Goal: Task Accomplishment & Management: Use online tool/utility

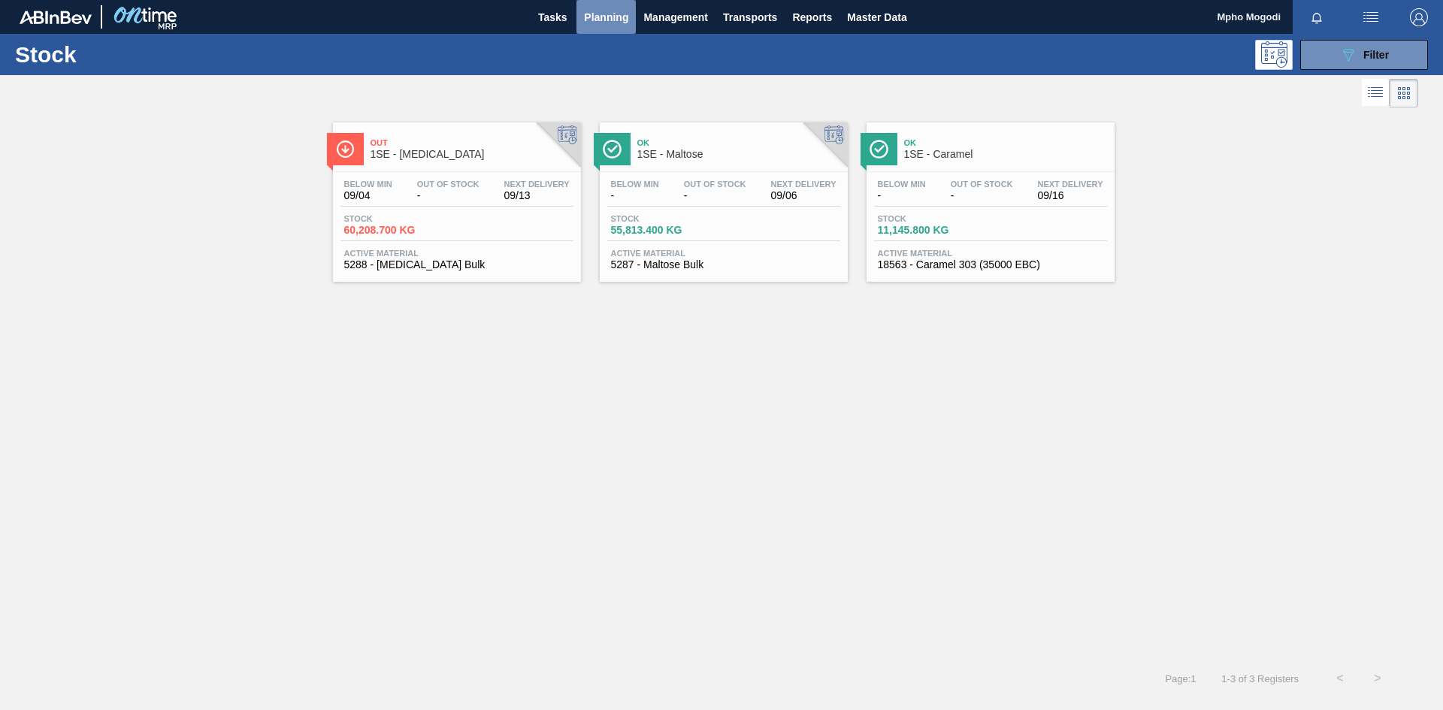
click at [617, 14] on span "Planning" at bounding box center [606, 17] width 44 height 18
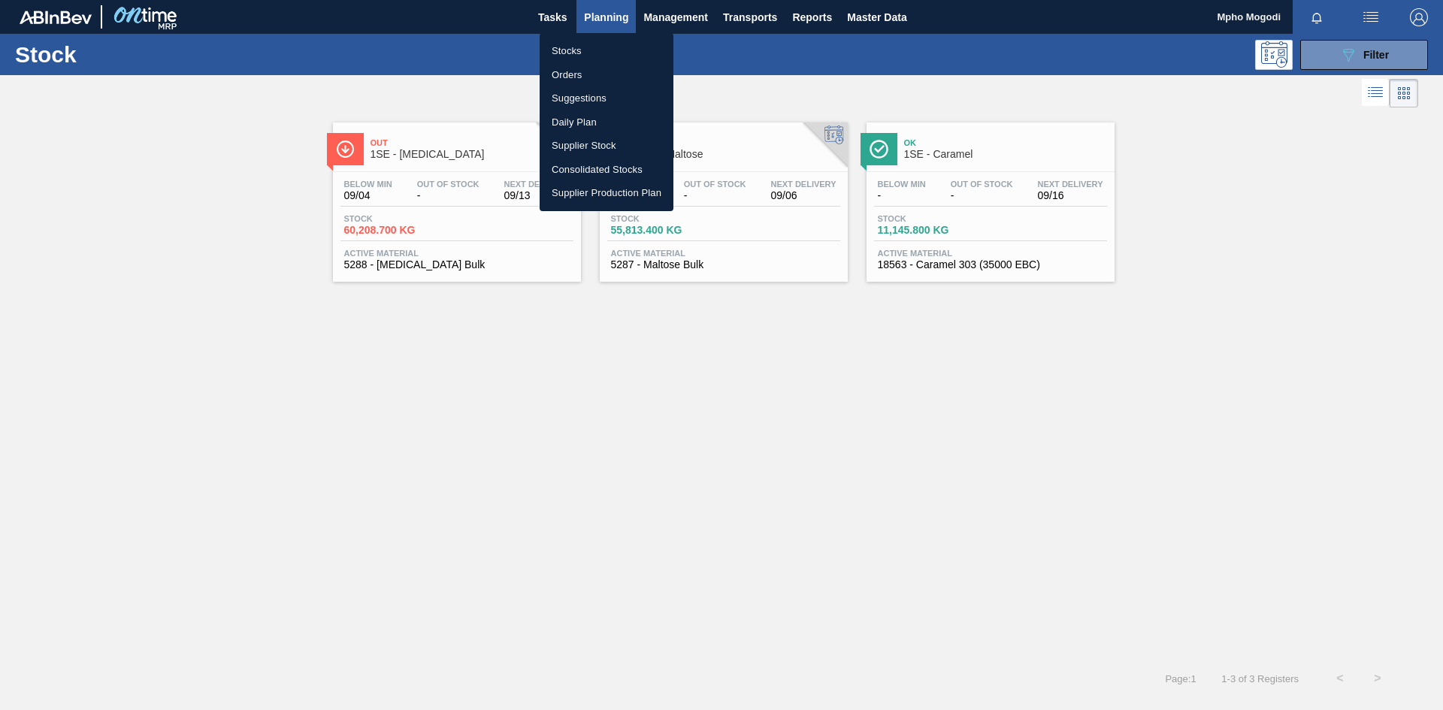
click at [575, 50] on li "Stocks" at bounding box center [607, 51] width 134 height 24
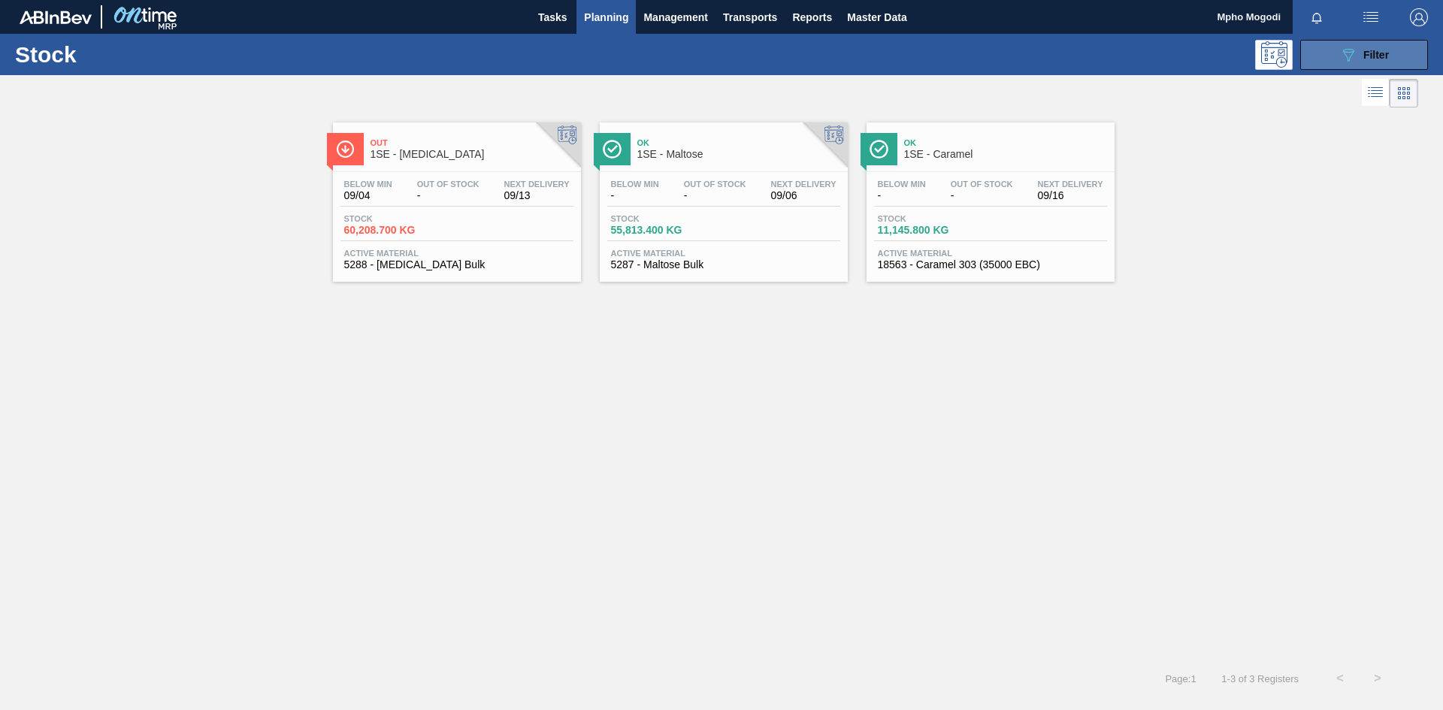
click at [1325, 55] on button "089F7B8B-B2A5-4AFE-B5C0-19BA573D28AC Filter" at bounding box center [1364, 55] width 128 height 30
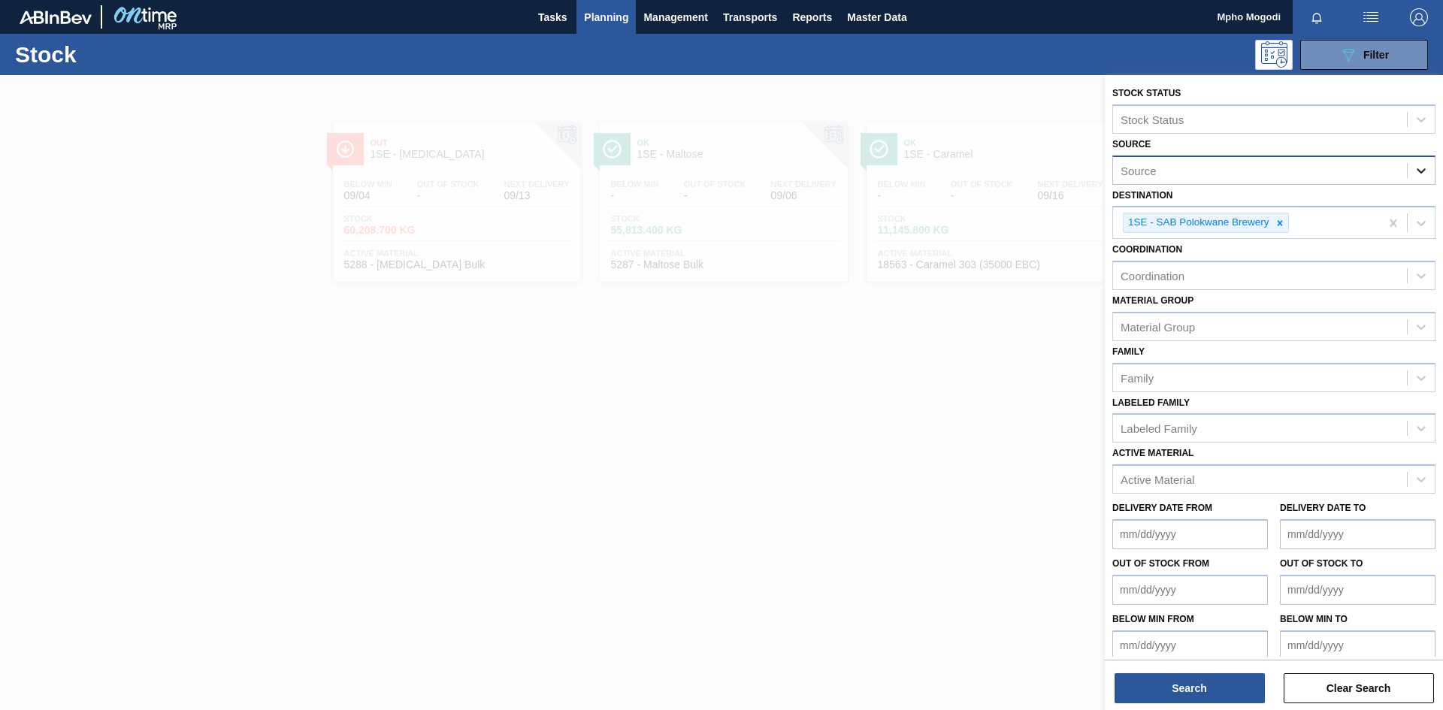
click at [1414, 169] on icon at bounding box center [1420, 170] width 15 height 15
drag, startPoint x: 1433, startPoint y: 228, endPoint x: 1433, endPoint y: 243, distance: 15.8
click at [1433, 243] on div "Stock Status Stock Status Source Source Destination 1SE - SAB Polokwane Brewery…" at bounding box center [1274, 371] width 338 height 593
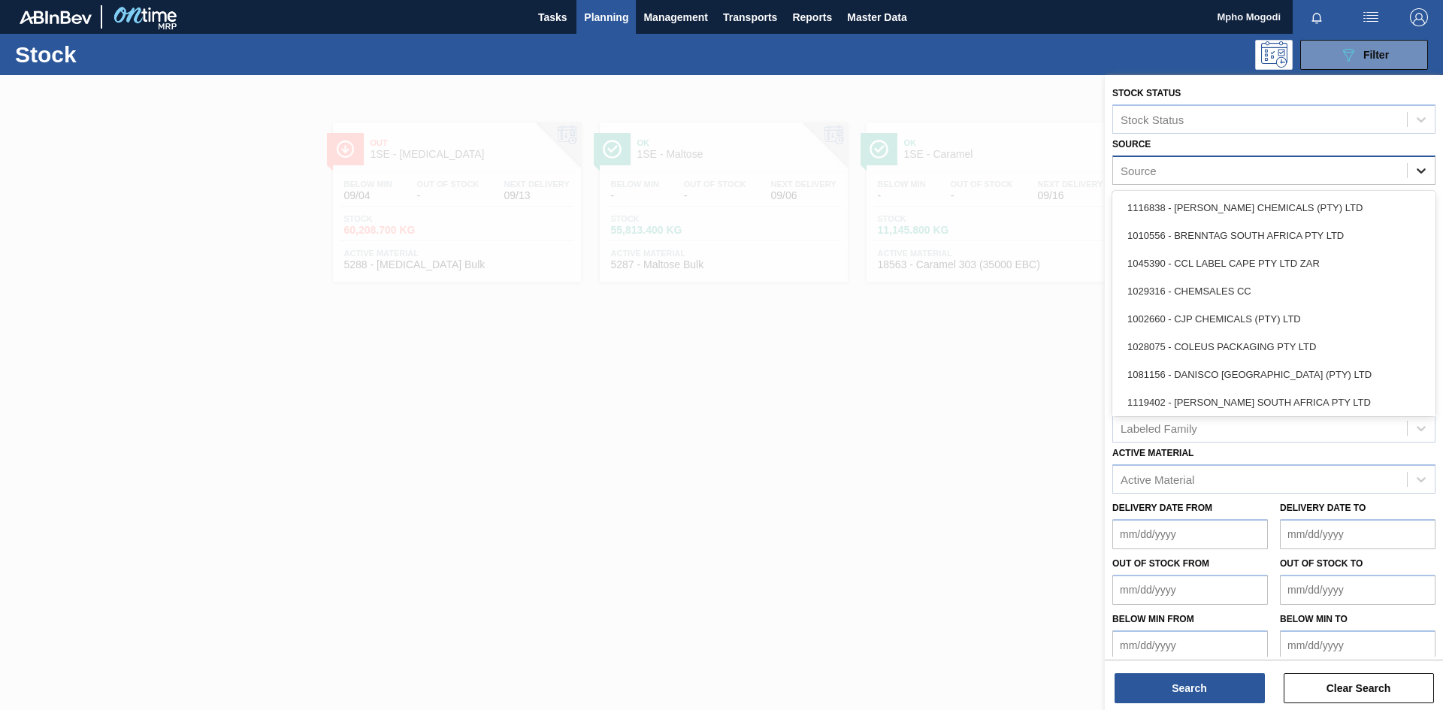
click at [1419, 172] on icon at bounding box center [1420, 170] width 9 height 5
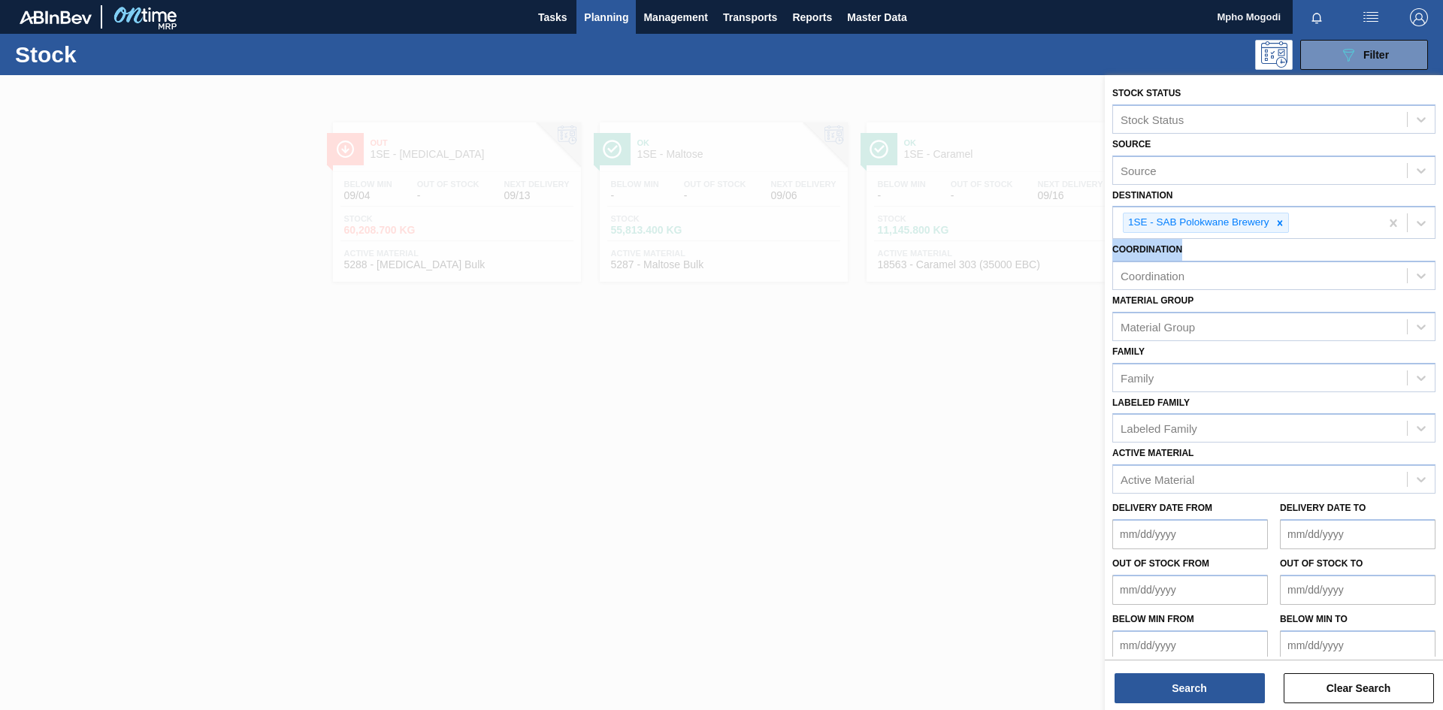
drag, startPoint x: 1433, startPoint y: 232, endPoint x: 1428, endPoint y: 243, distance: 11.4
click at [1428, 243] on div "Stock Status Stock Status Source Source Destination 1SE - SAB Polokwane Brewery…" at bounding box center [1274, 371] width 338 height 593
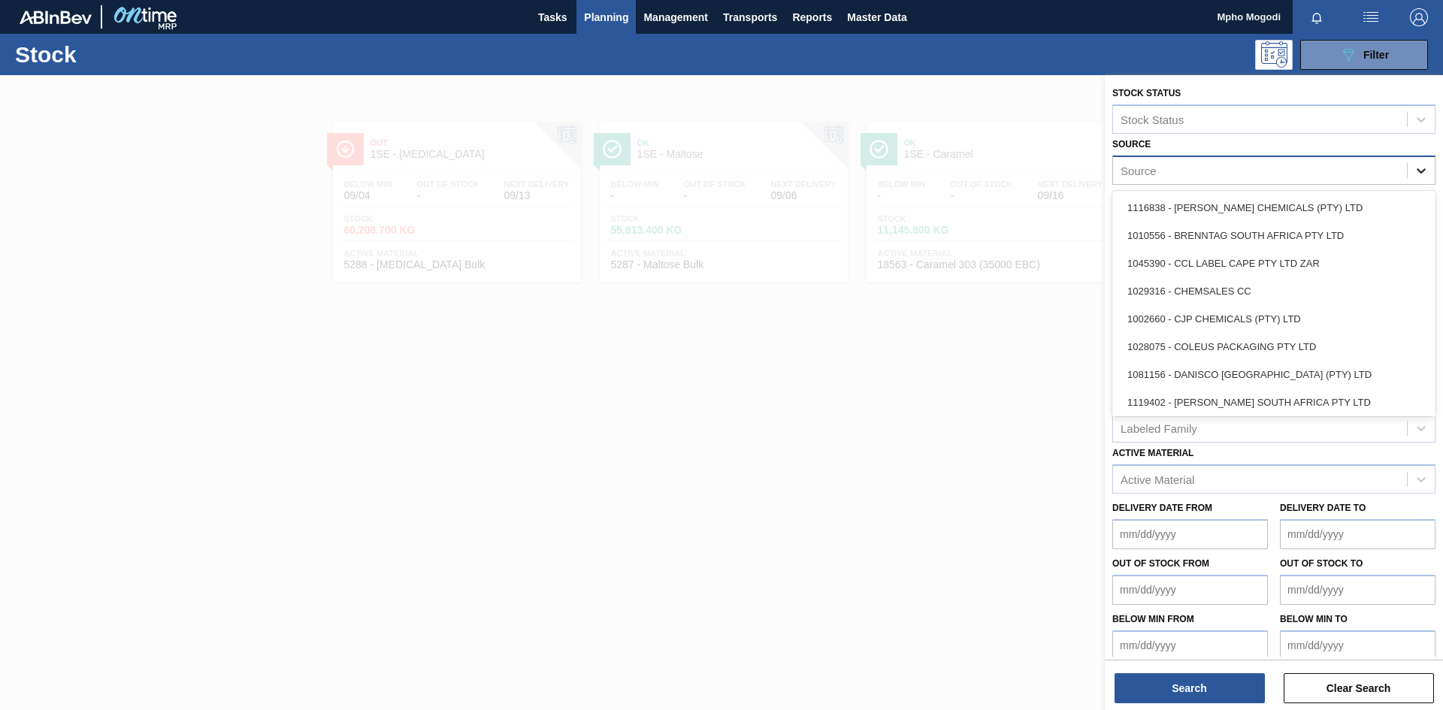
click at [1420, 175] on icon at bounding box center [1420, 170] width 15 height 15
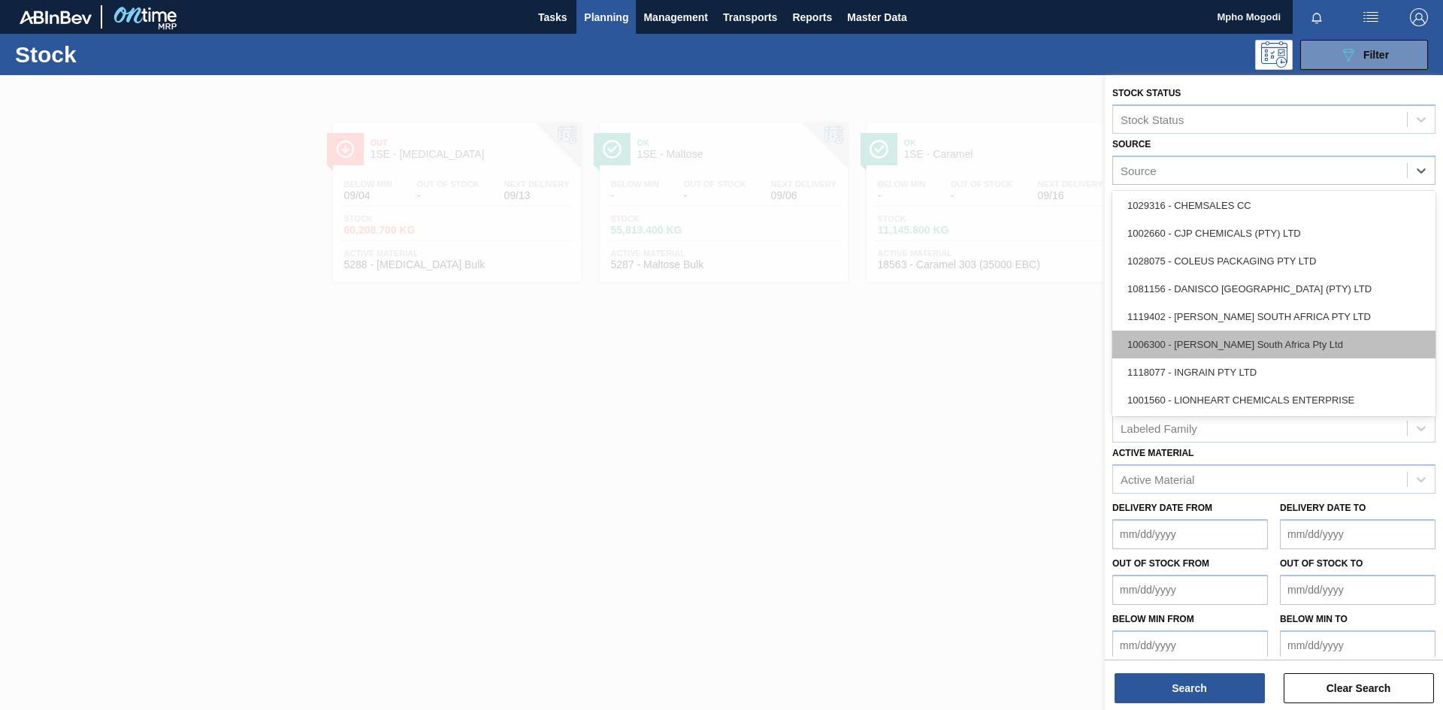
click at [1276, 331] on div "1116838 - [GEOGRAPHIC_DATA] CHEMICALS (PTY) LTD 1010556 - BRENNTAG SOUTH AFRICA…" at bounding box center [1273, 303] width 323 height 225
click at [1275, 335] on div "1006300 - [PERSON_NAME] South Africa Pty Ltd" at bounding box center [1273, 345] width 323 height 28
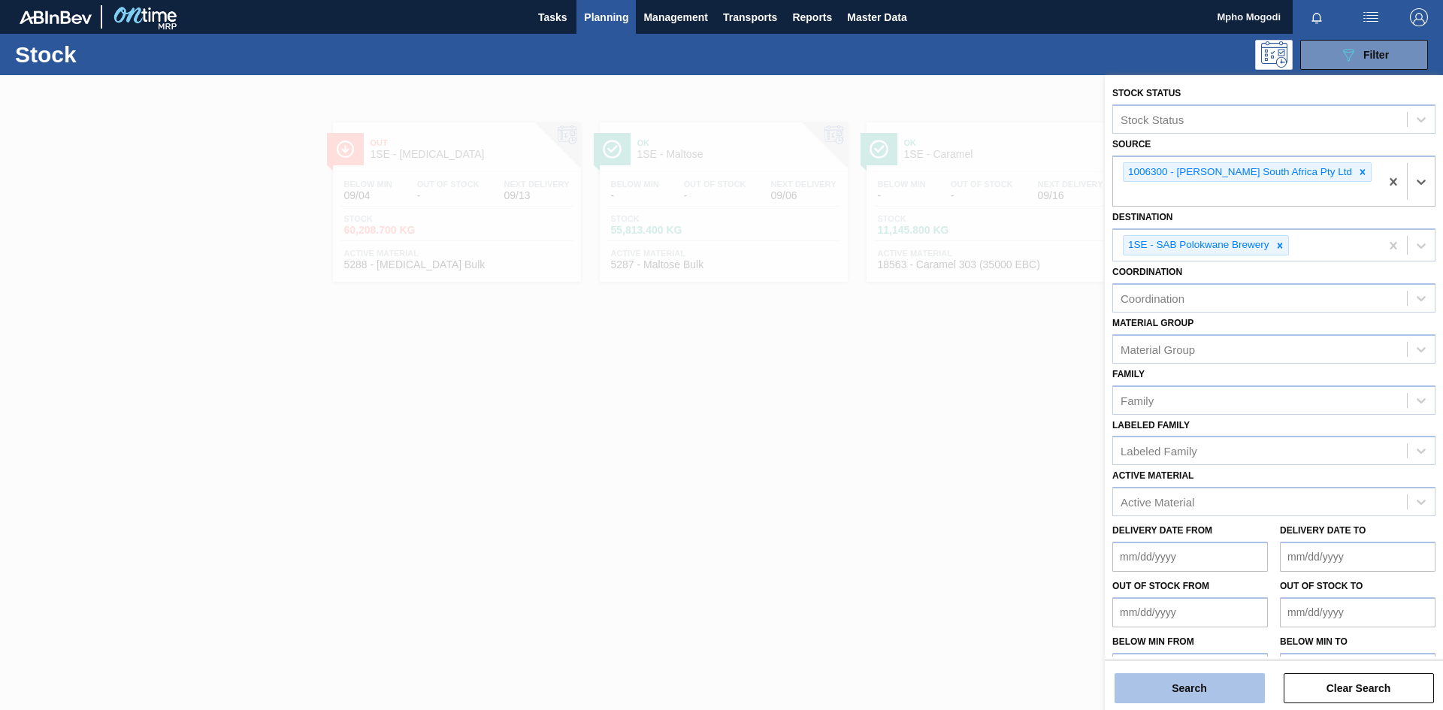
click at [1224, 685] on button "Search" at bounding box center [1189, 688] width 150 height 30
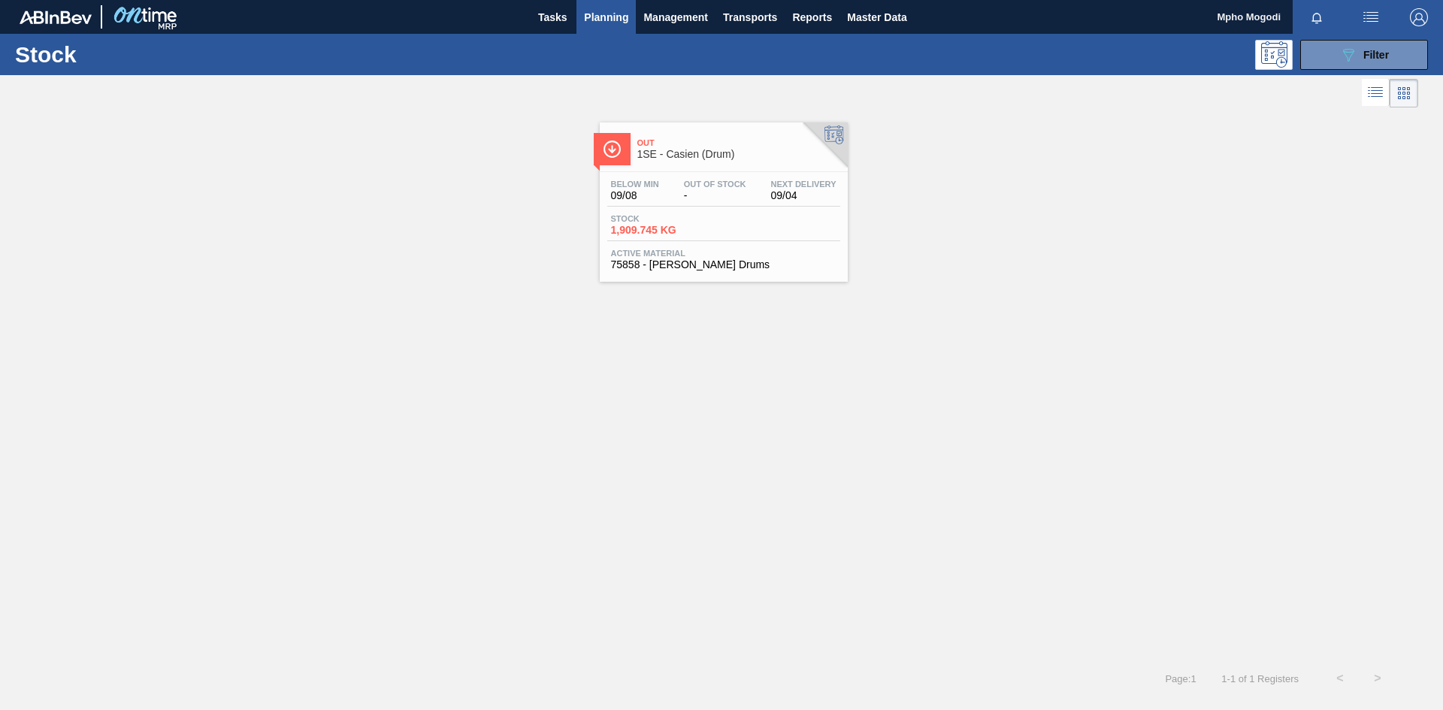
click at [663, 259] on span "75858 - [PERSON_NAME] Drums" at bounding box center [723, 264] width 225 height 11
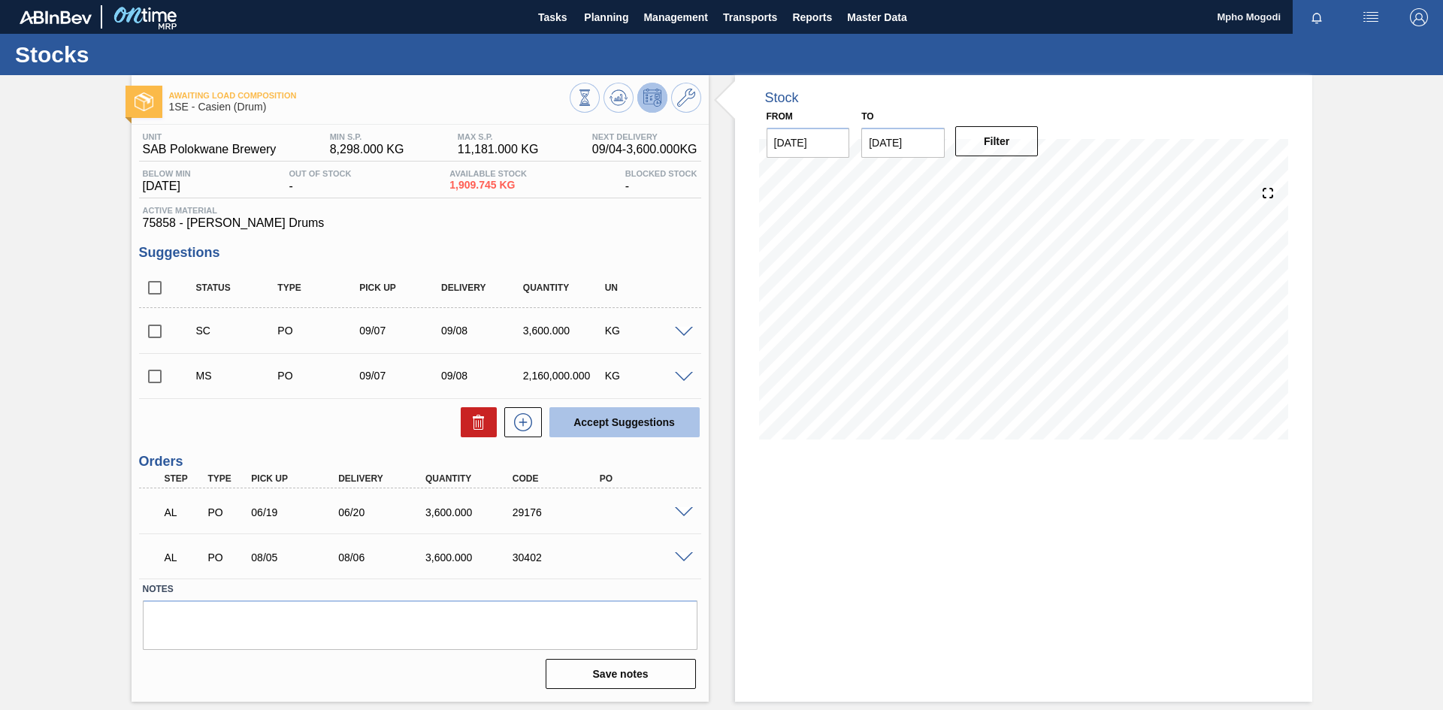
click at [644, 427] on button "Accept Suggestions" at bounding box center [624, 422] width 150 height 30
click at [156, 331] on input "checkbox" at bounding box center [155, 332] width 32 height 32
click at [589, 419] on button "Accept Suggestions" at bounding box center [624, 422] width 150 height 30
checkbox input "false"
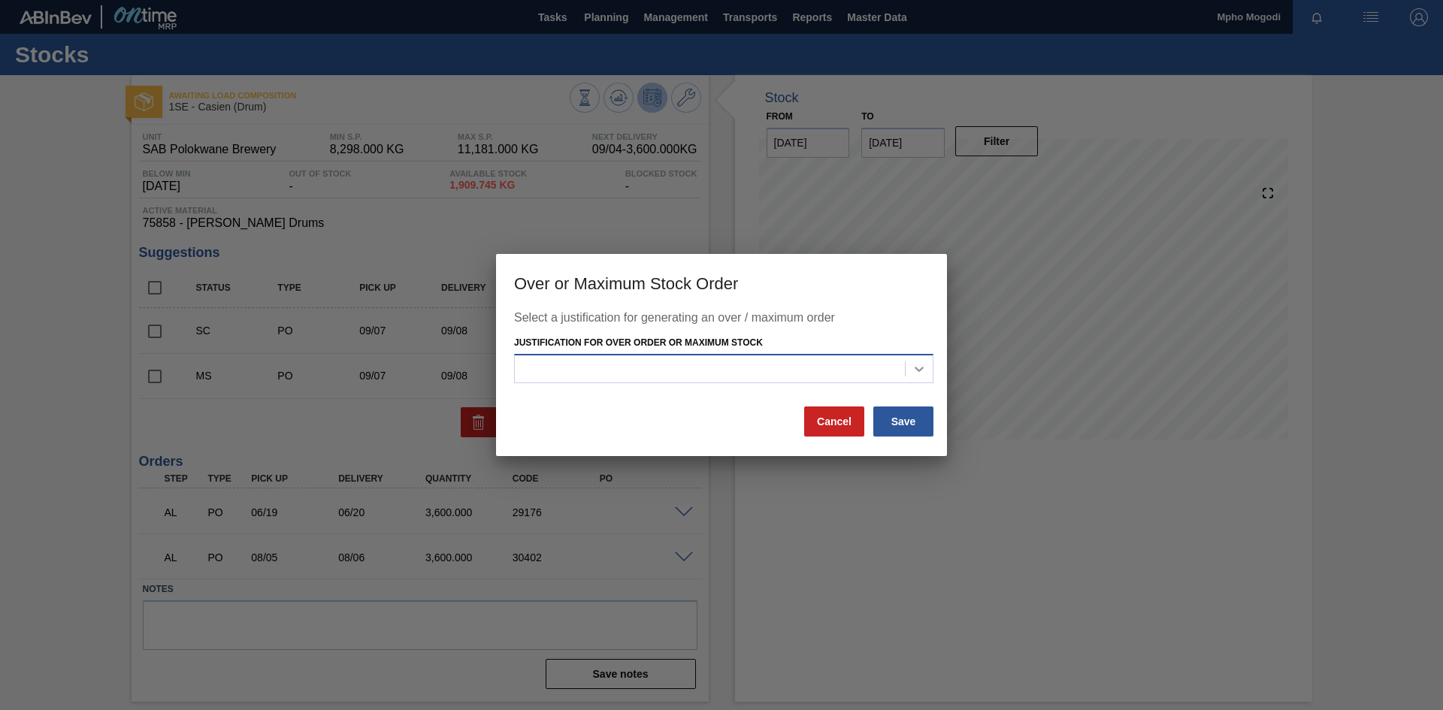
click at [918, 364] on icon at bounding box center [918, 368] width 15 height 15
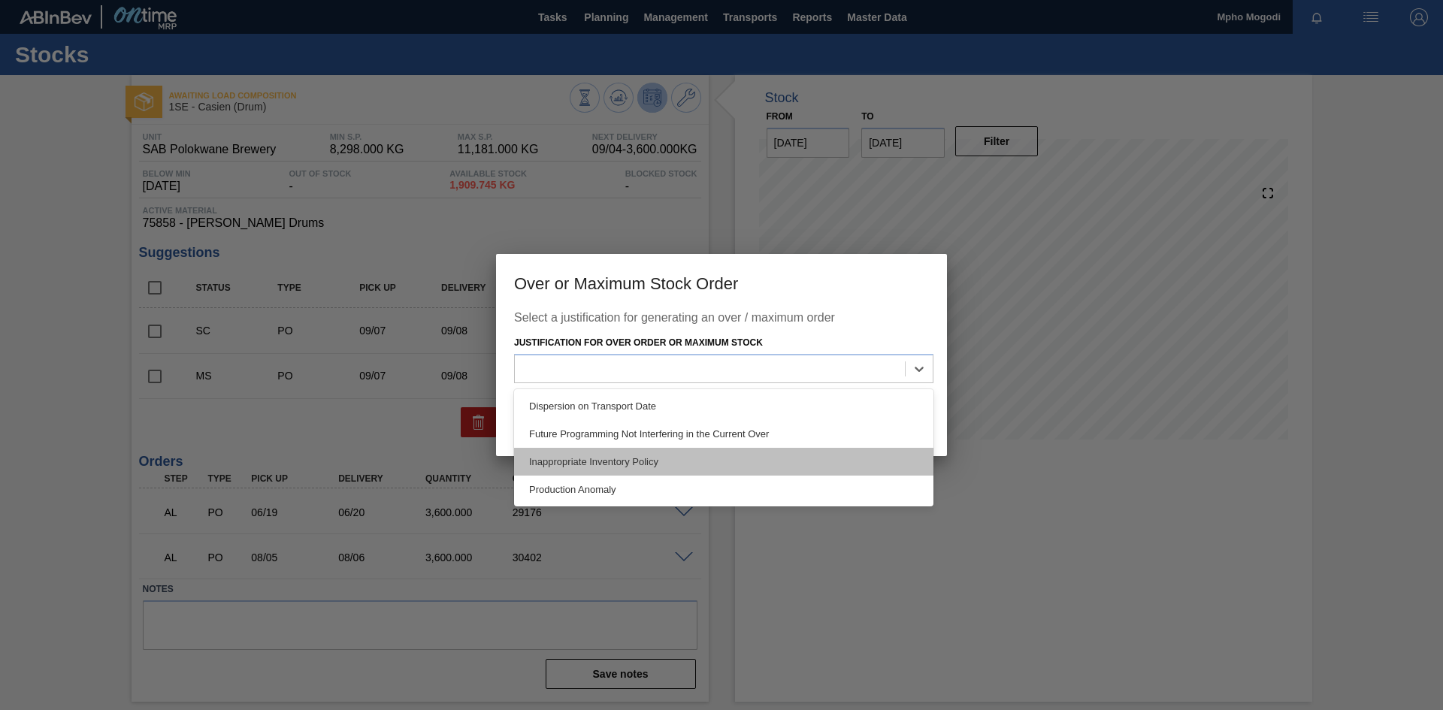
click at [748, 456] on div "Inappropriate Inventory Policy" at bounding box center [723, 462] width 419 height 28
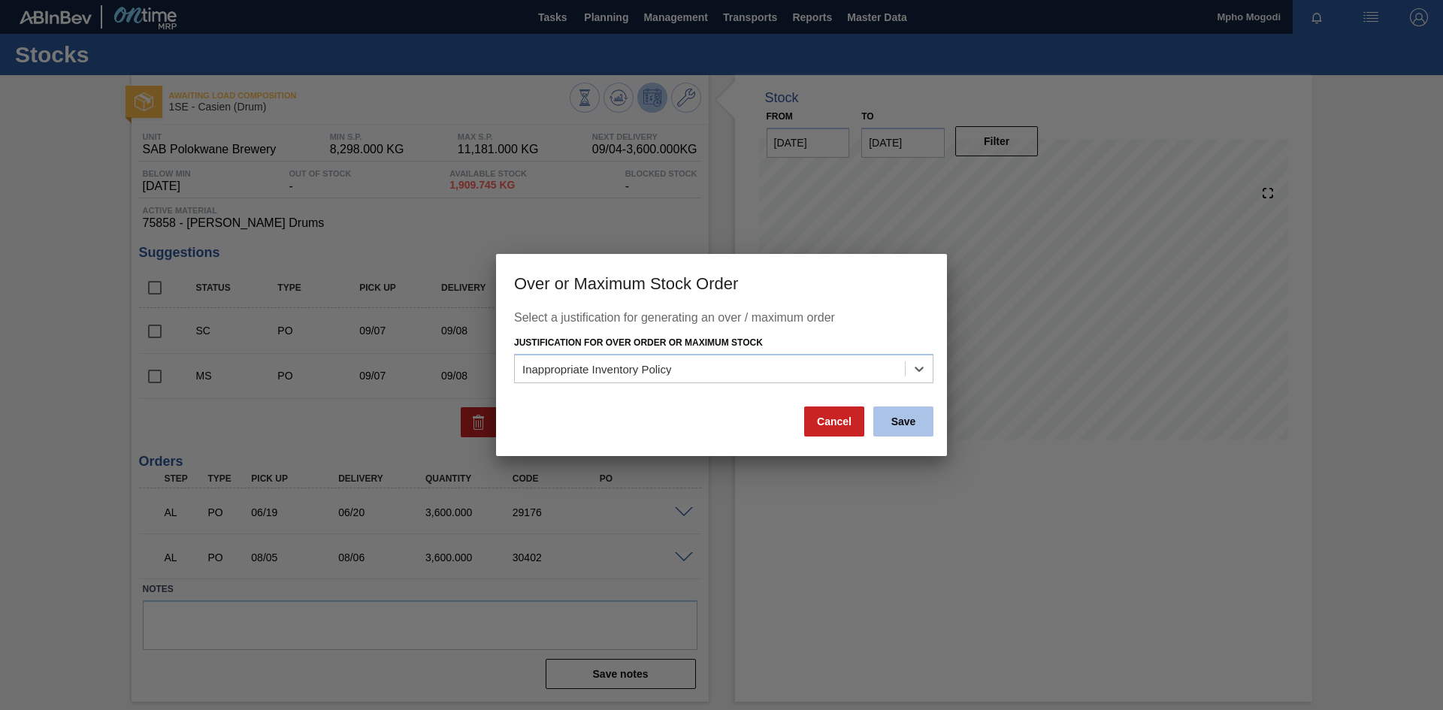
click at [883, 419] on button "Save" at bounding box center [903, 422] width 60 height 30
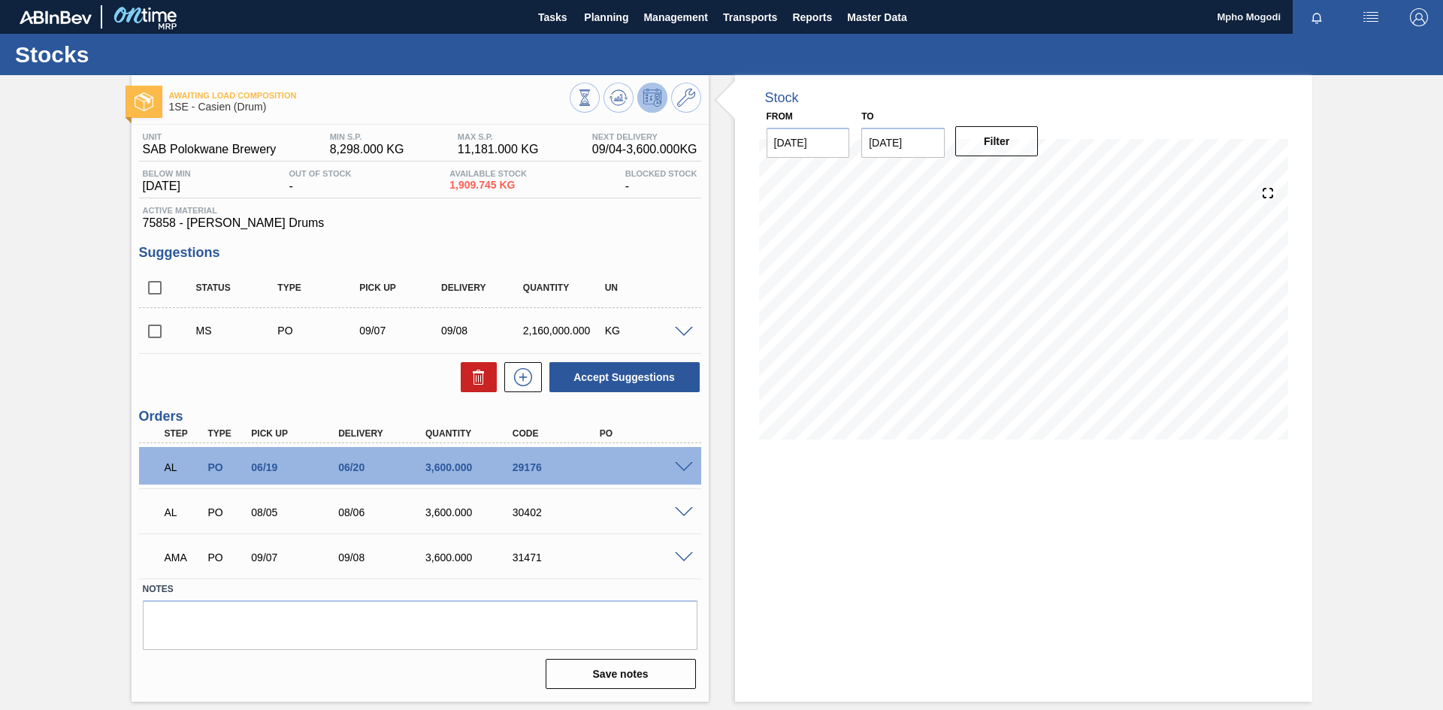
click at [684, 334] on span at bounding box center [684, 332] width 18 height 11
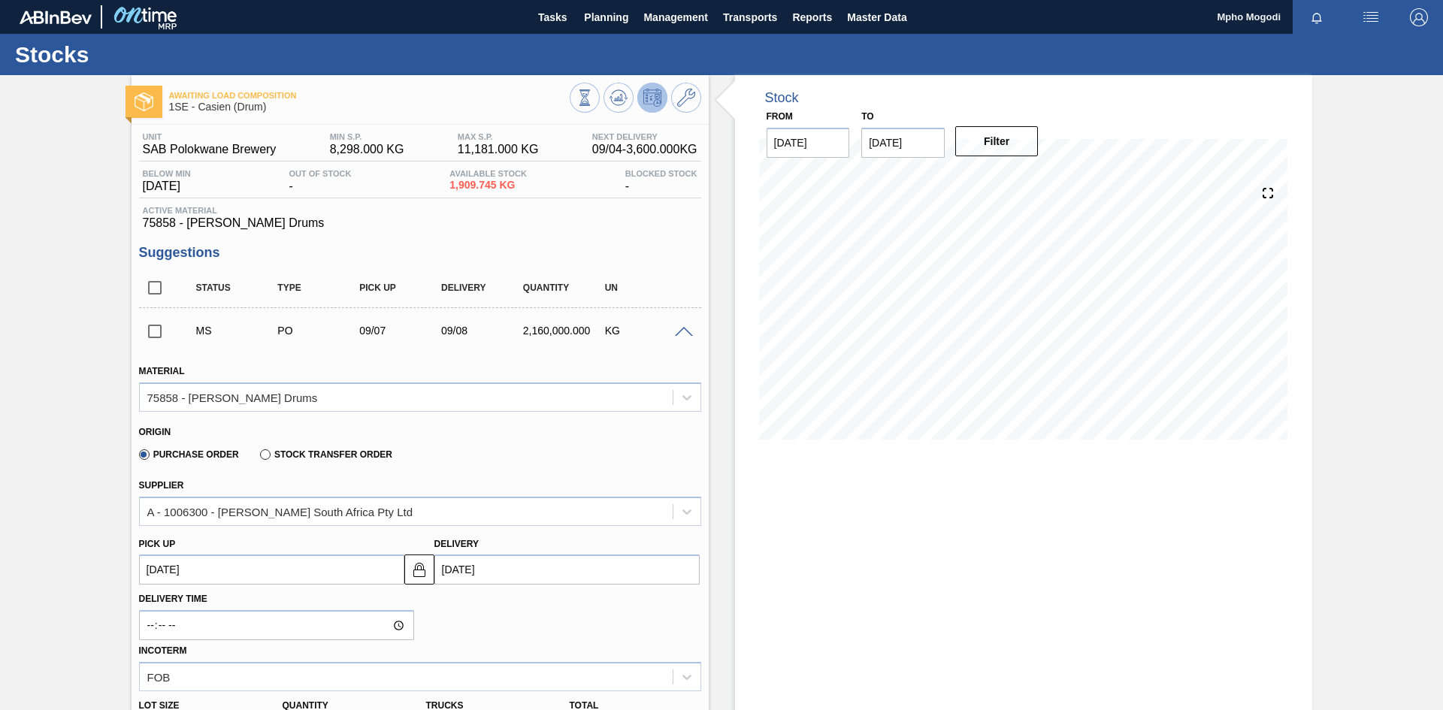
click at [594, 450] on div "Purchase Order Stock Transfer Order" at bounding box center [413, 451] width 549 height 29
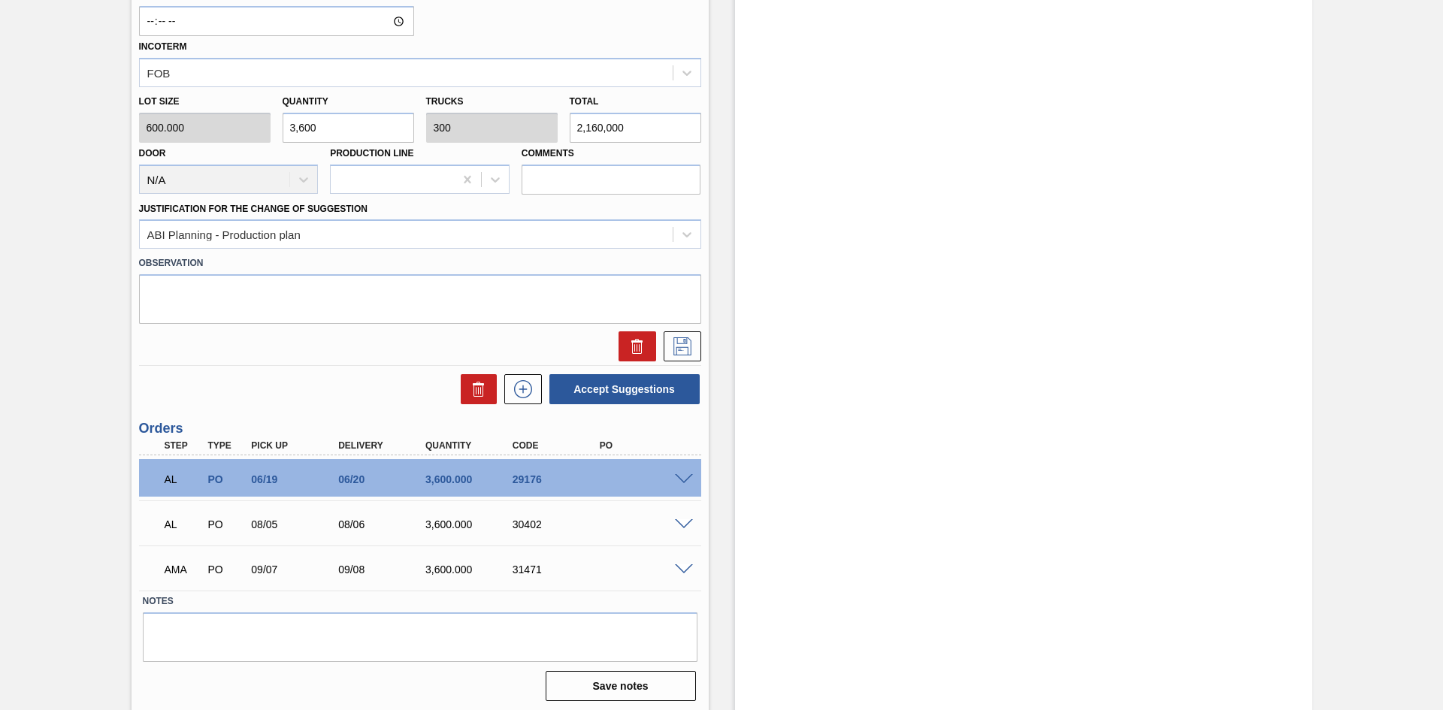
scroll to position [608, 0]
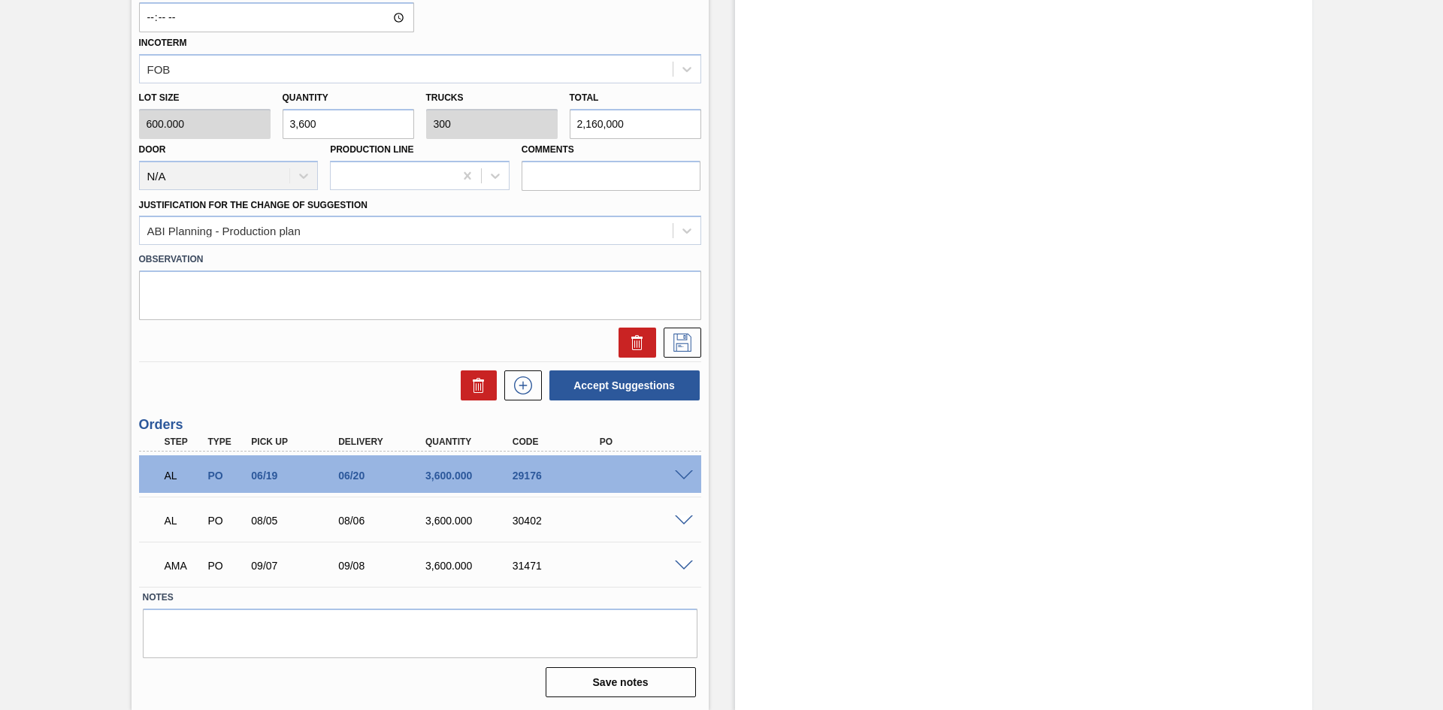
click at [684, 518] on span at bounding box center [684, 520] width 18 height 11
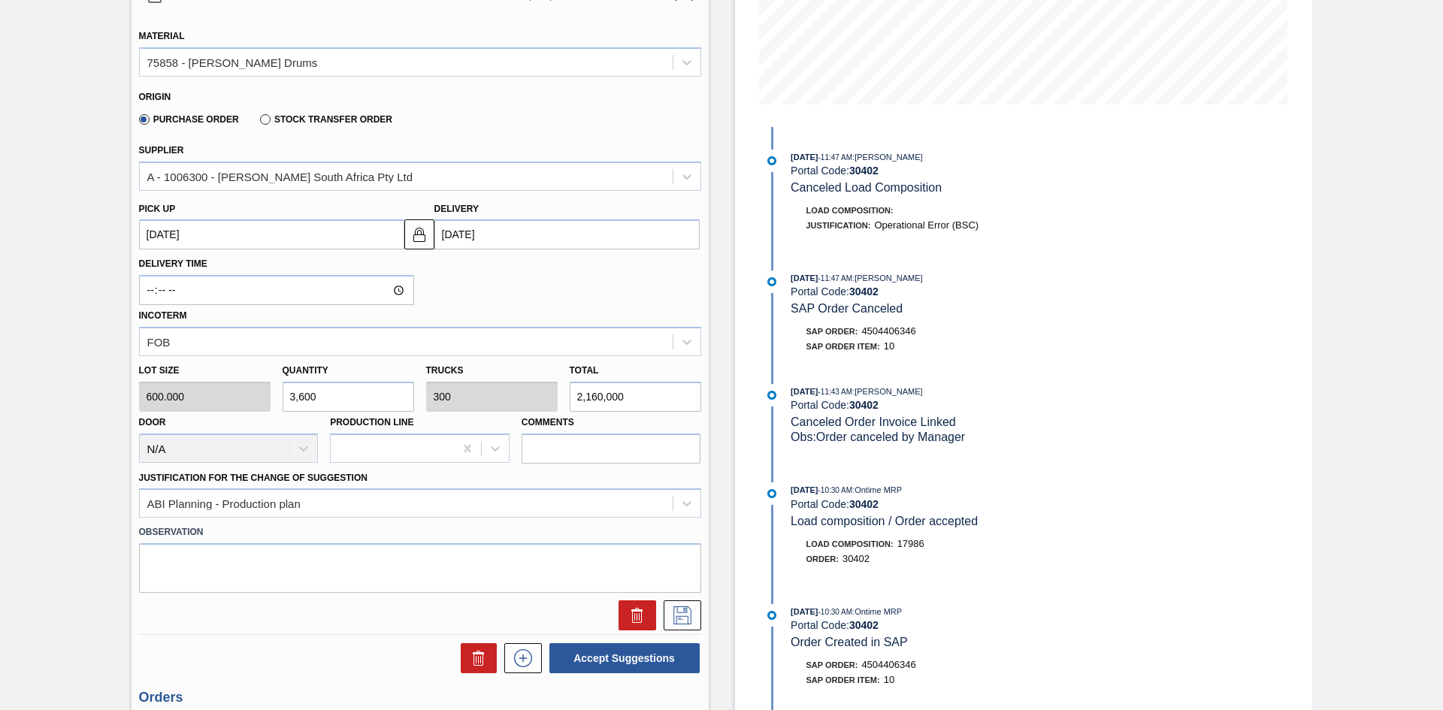
scroll to position [331, 0]
